Goal: Transaction & Acquisition: Book appointment/travel/reservation

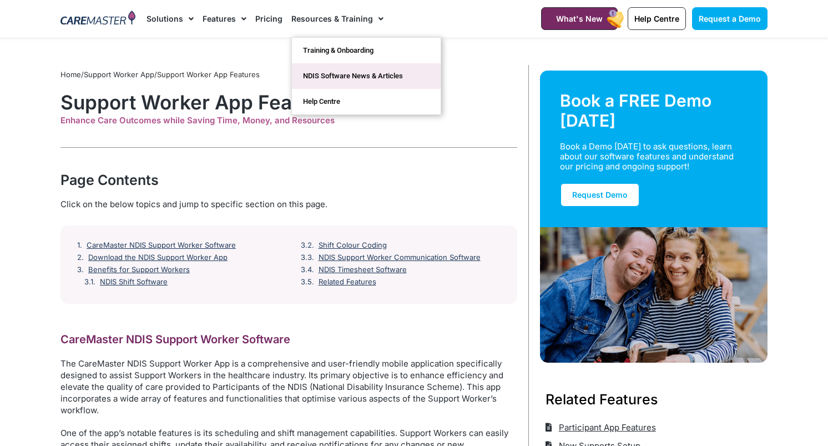
click at [348, 83] on link "NDIS Software News & Articles" at bounding box center [366, 76] width 149 height 26
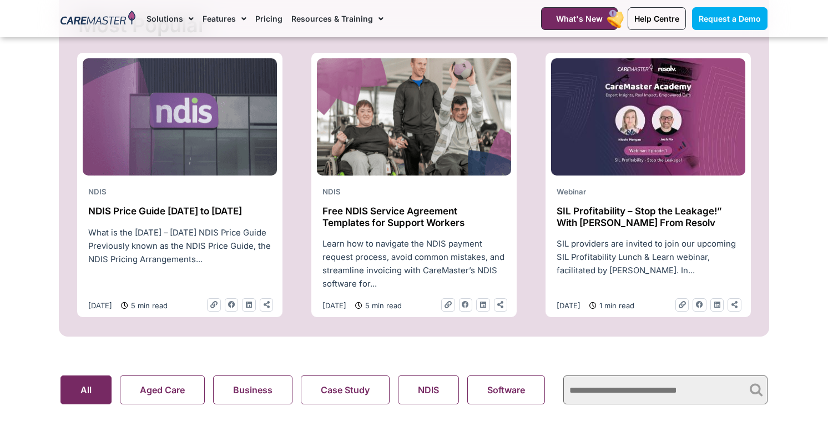
scroll to position [463, 0]
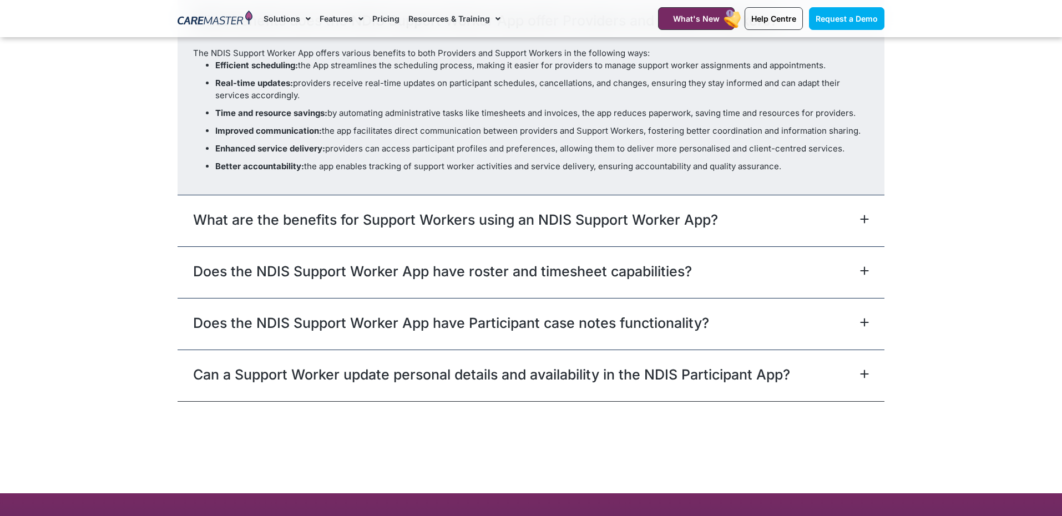
scroll to position [3459, 0]
